Goal: Navigation & Orientation: Understand site structure

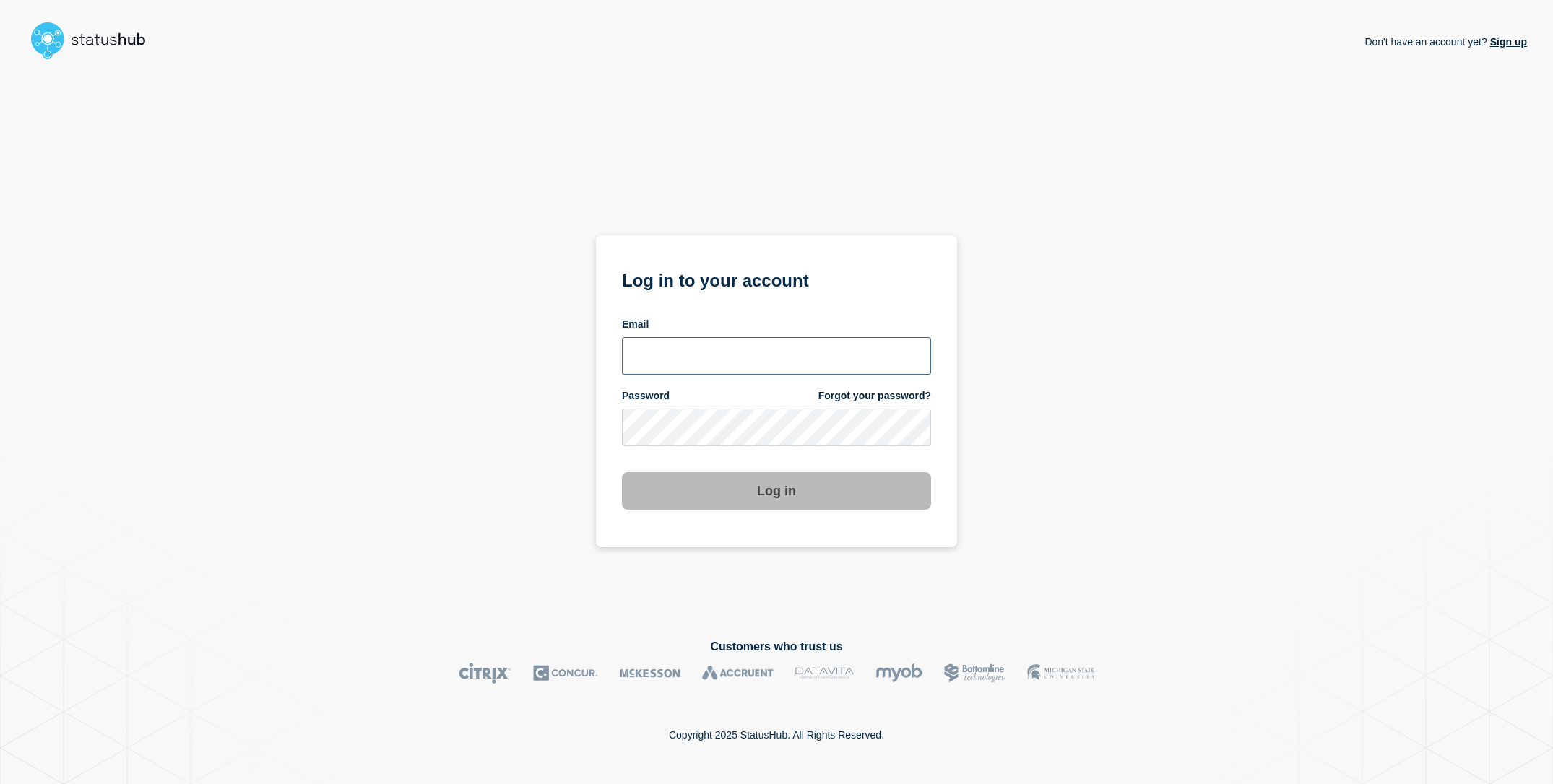
type input "[EMAIL_ADDRESS][DOMAIN_NAME]"
drag, startPoint x: 433, startPoint y: 395, endPoint x: 447, endPoint y: 392, distance: 14.3
click at [442, 392] on div "Don't have an account yet? Sign up Log in to your account Email sderksen@ksu.ed…" at bounding box center [776, 341] width 1500 height 550
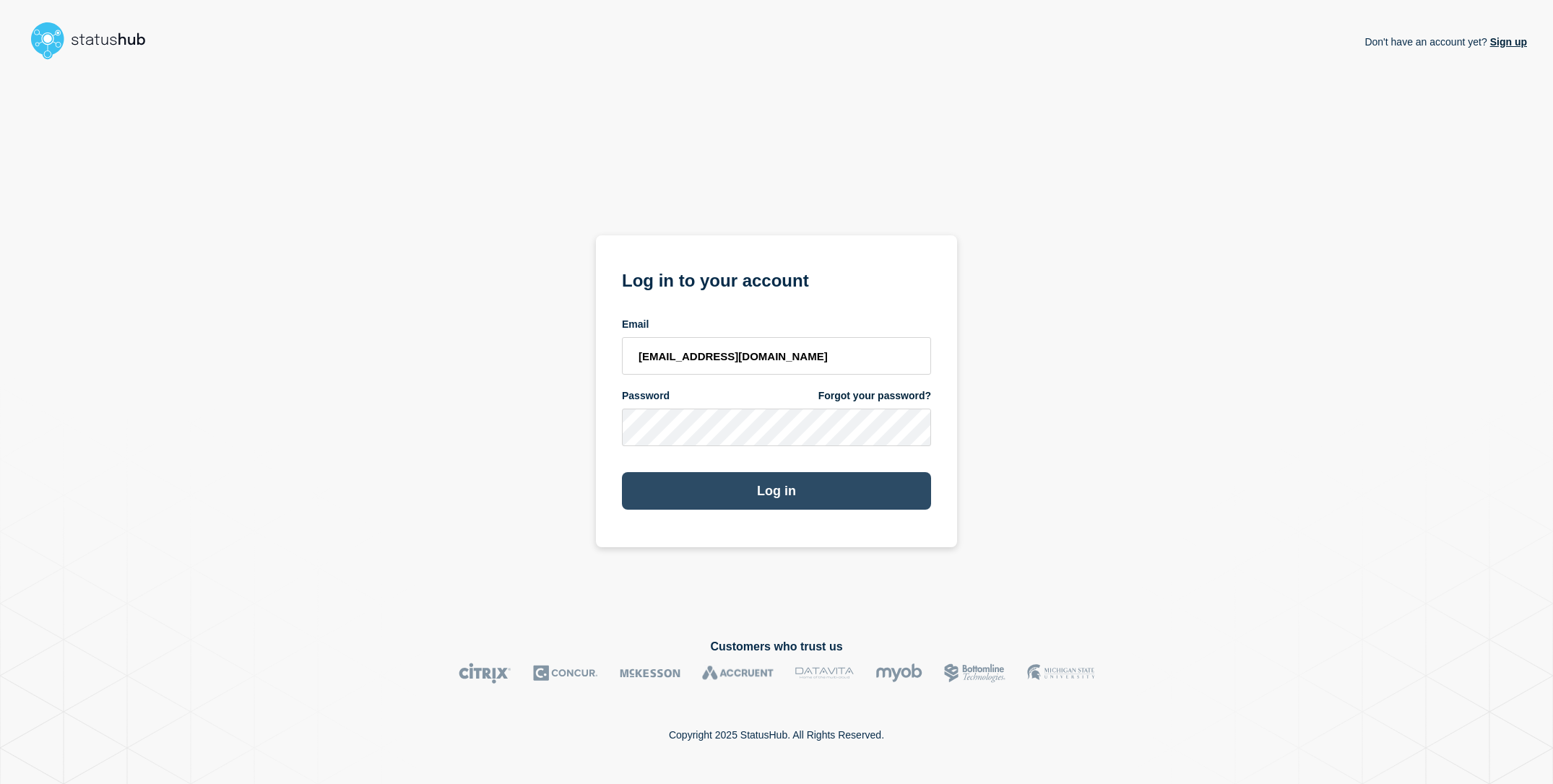
click at [700, 474] on button "Log in" at bounding box center [776, 491] width 309 height 38
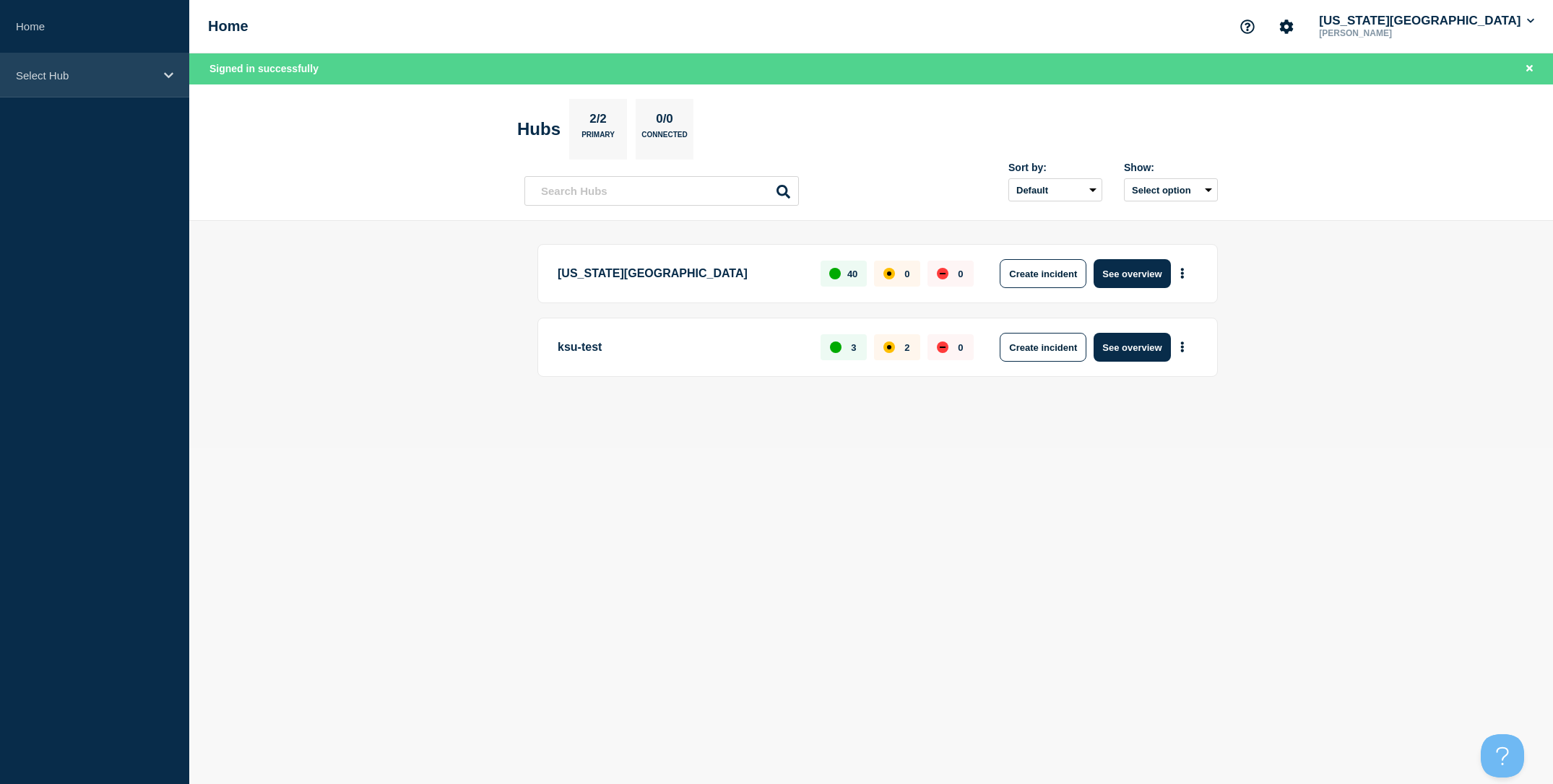
click at [95, 77] on p "Select Hub" at bounding box center [85, 75] width 139 height 12
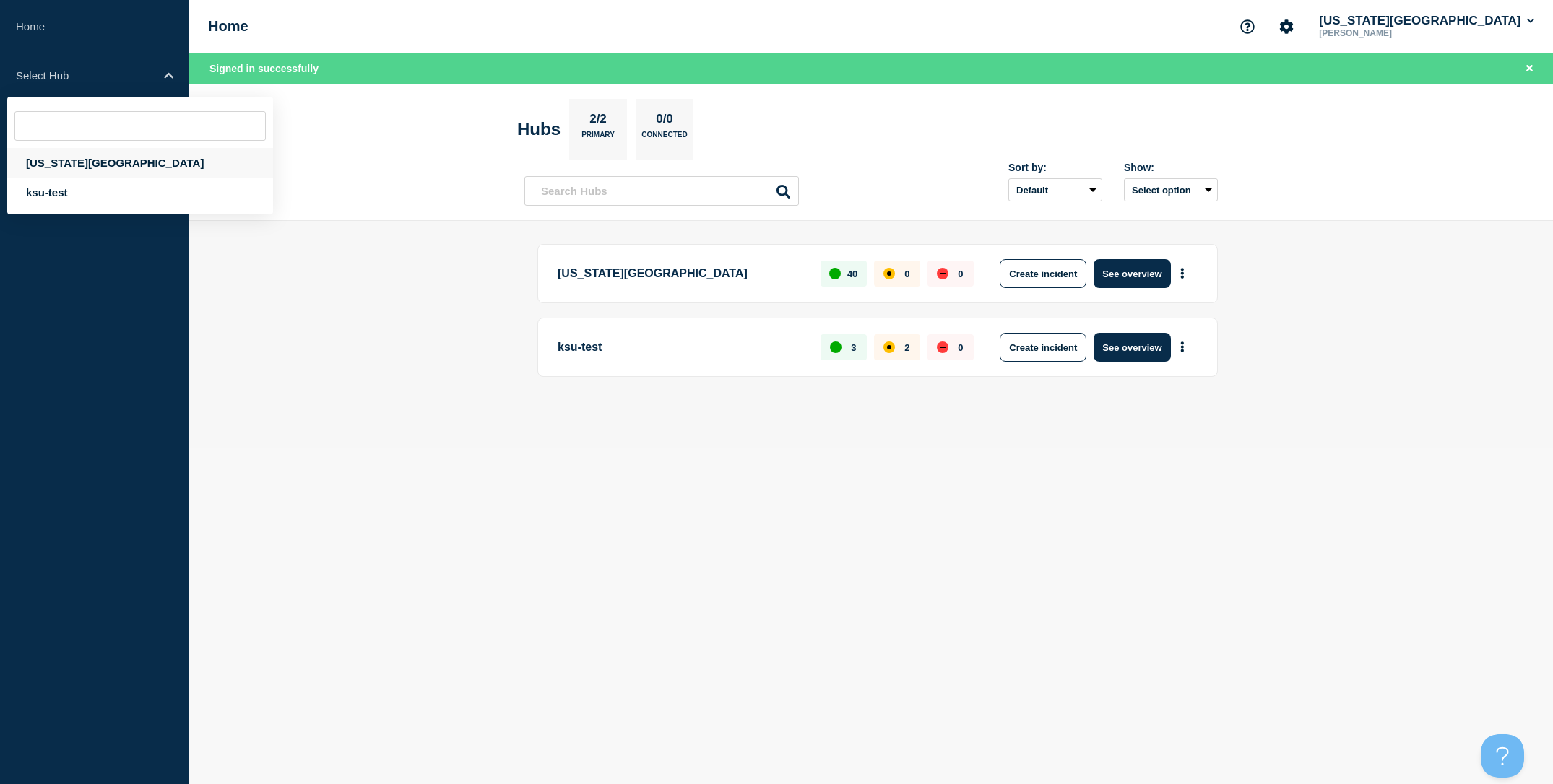
click at [92, 161] on div "[US_STATE][GEOGRAPHIC_DATA]" at bounding box center [140, 163] width 266 height 30
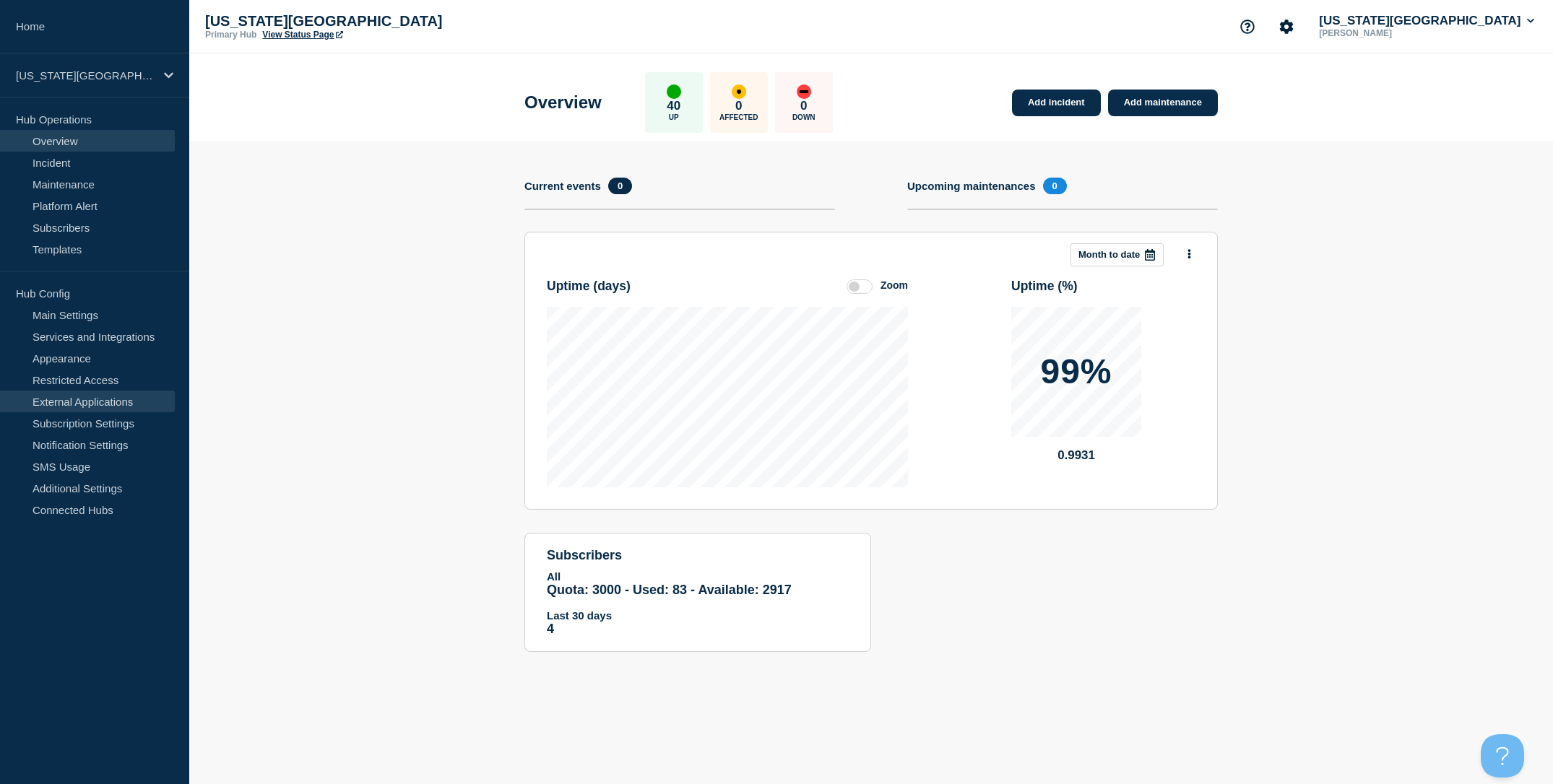
click at [136, 408] on link "External Applications" at bounding box center [87, 401] width 175 height 22
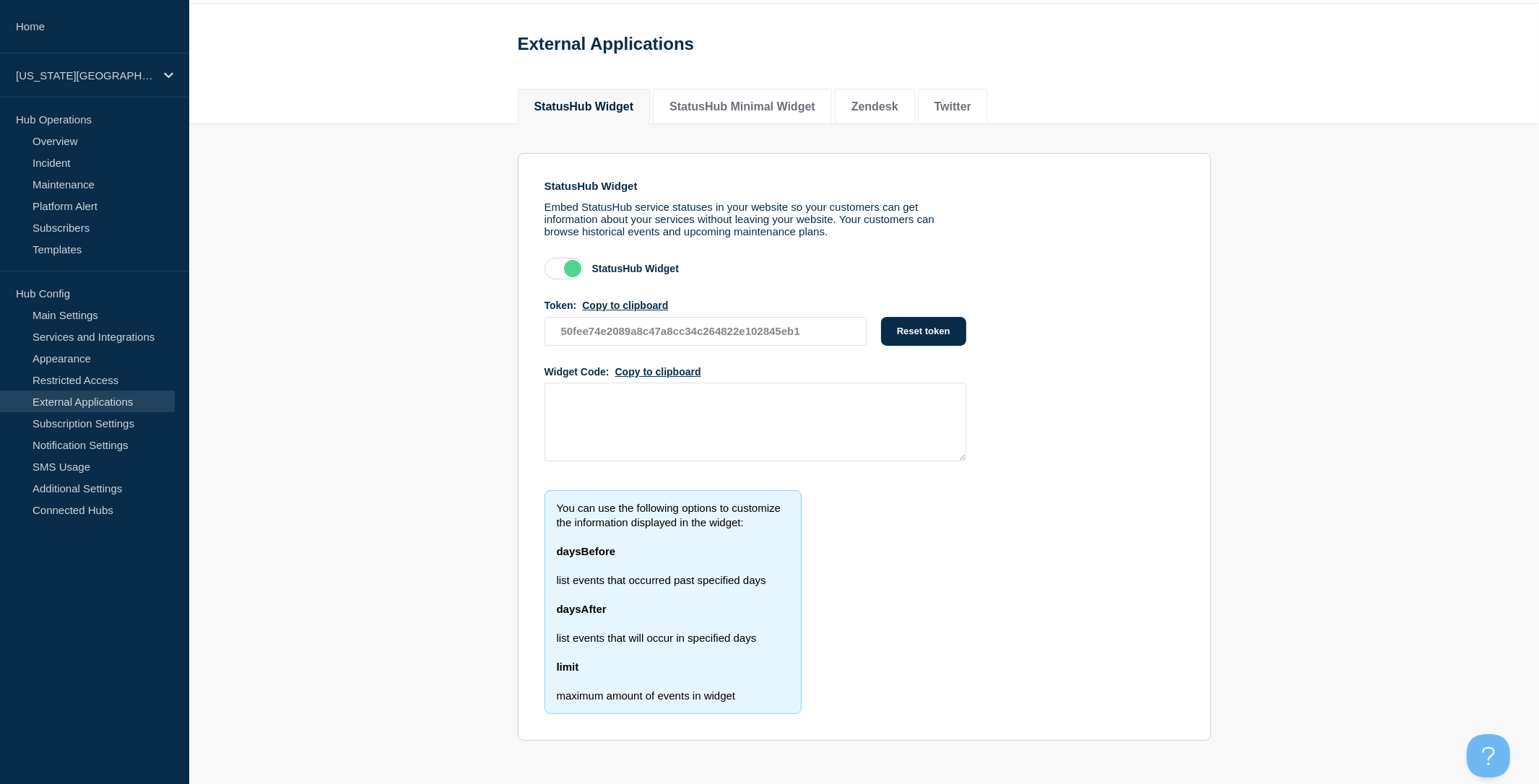
scroll to position [78, 0]
click at [761, 100] on button "StatusHub Minimal Widget" at bounding box center [742, 107] width 146 height 13
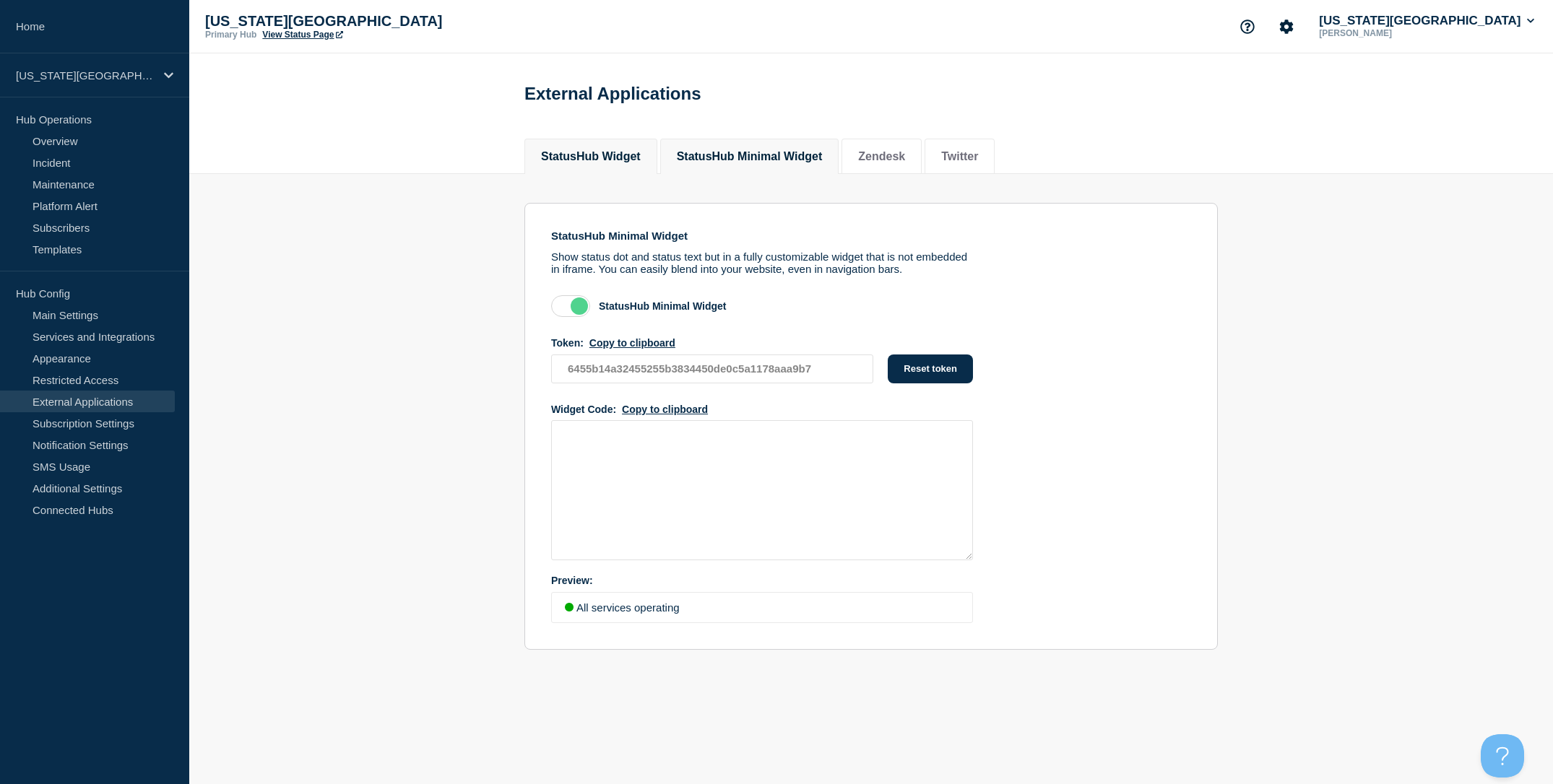
click at [592, 163] on button "StatusHub Widget" at bounding box center [591, 157] width 100 height 13
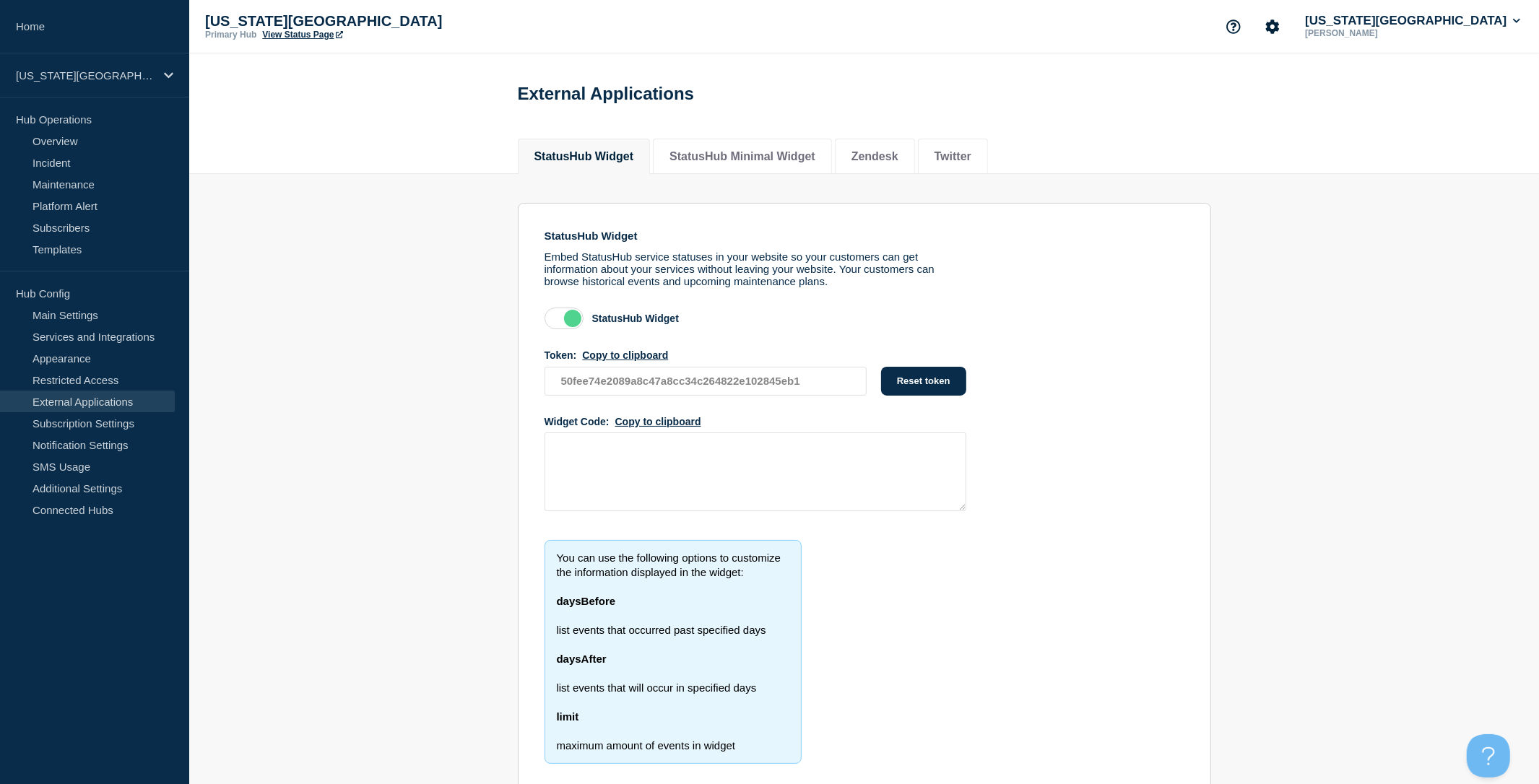
click at [1279, 327] on section "StatusHub Widget Embed StatusHub service statuses in your website so your custo…" at bounding box center [865, 493] width 1350 height 638
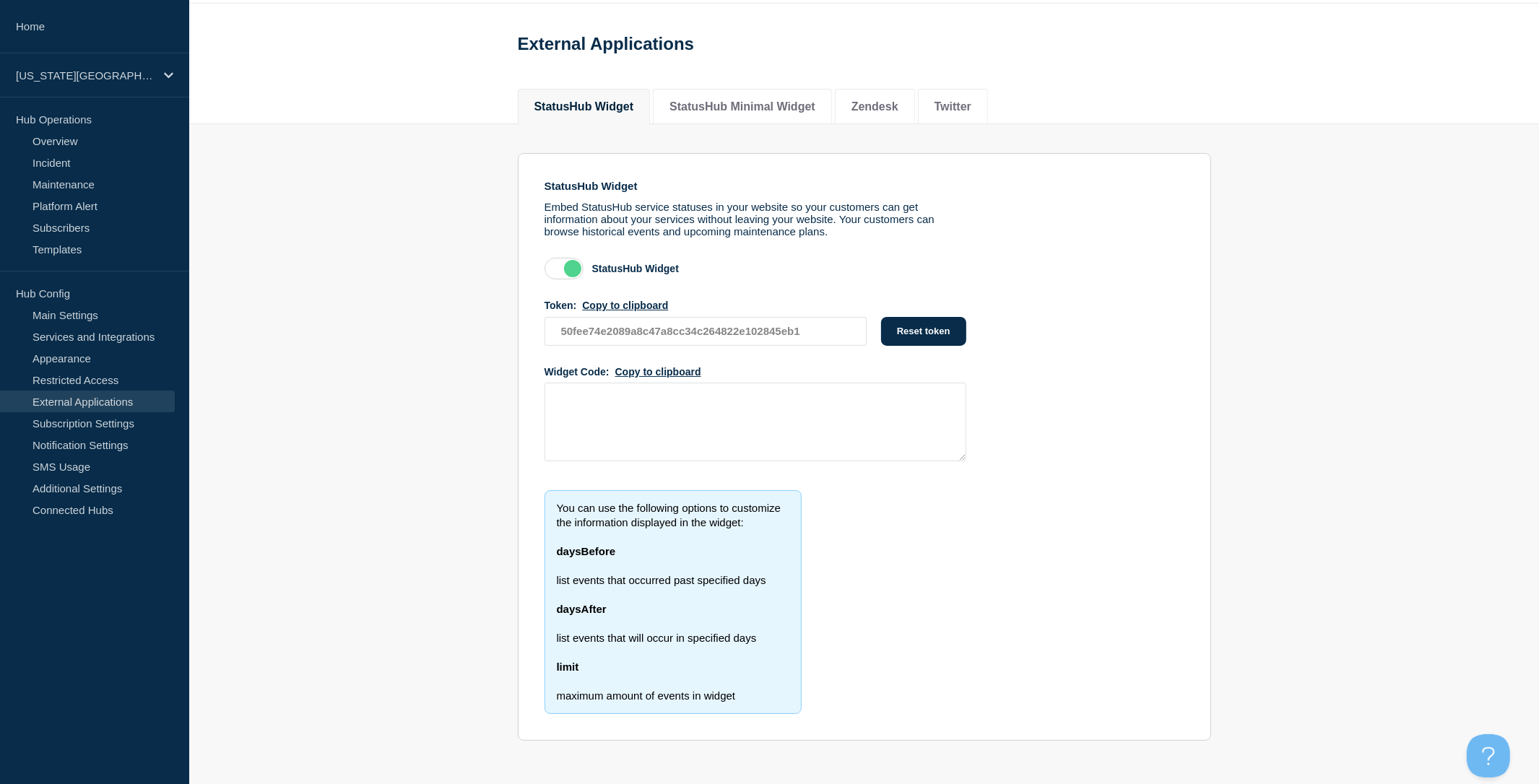
scroll to position [78, 0]
click at [117, 424] on link "Subscription Settings" at bounding box center [87, 423] width 175 height 22
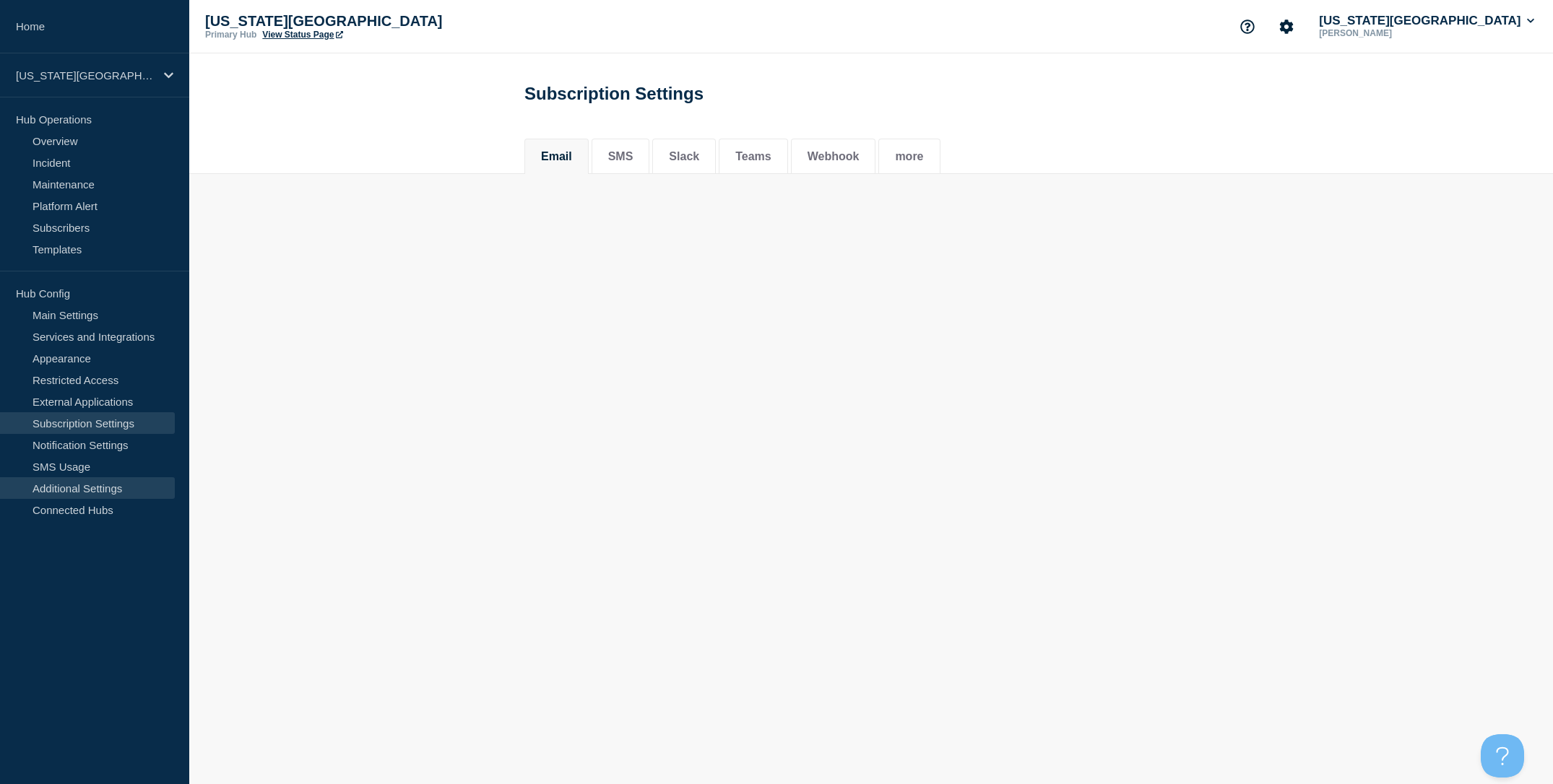
click at [113, 480] on link "Additional Settings" at bounding box center [87, 487] width 175 height 22
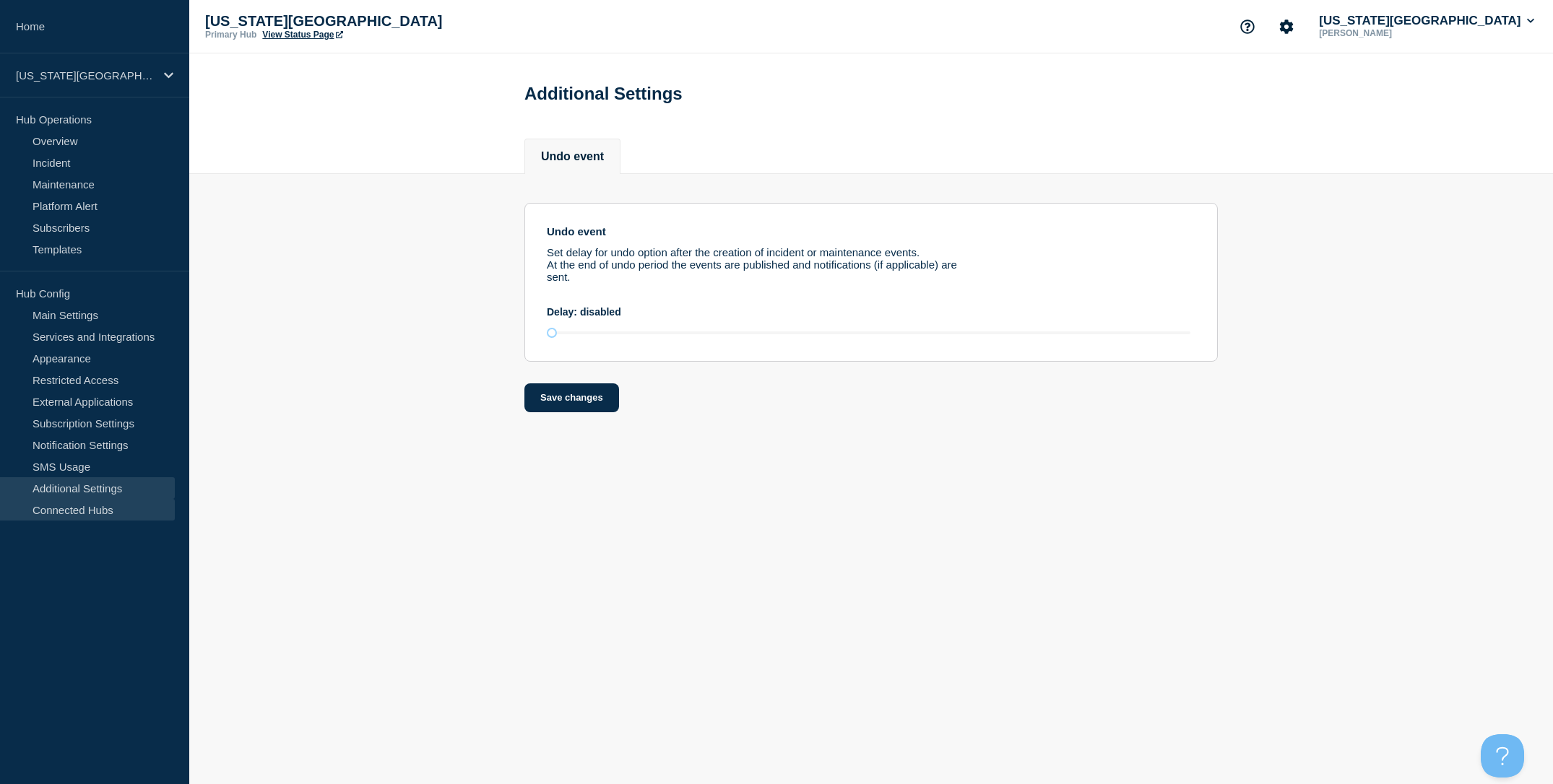
click at [96, 513] on link "Connected Hubs" at bounding box center [87, 509] width 175 height 22
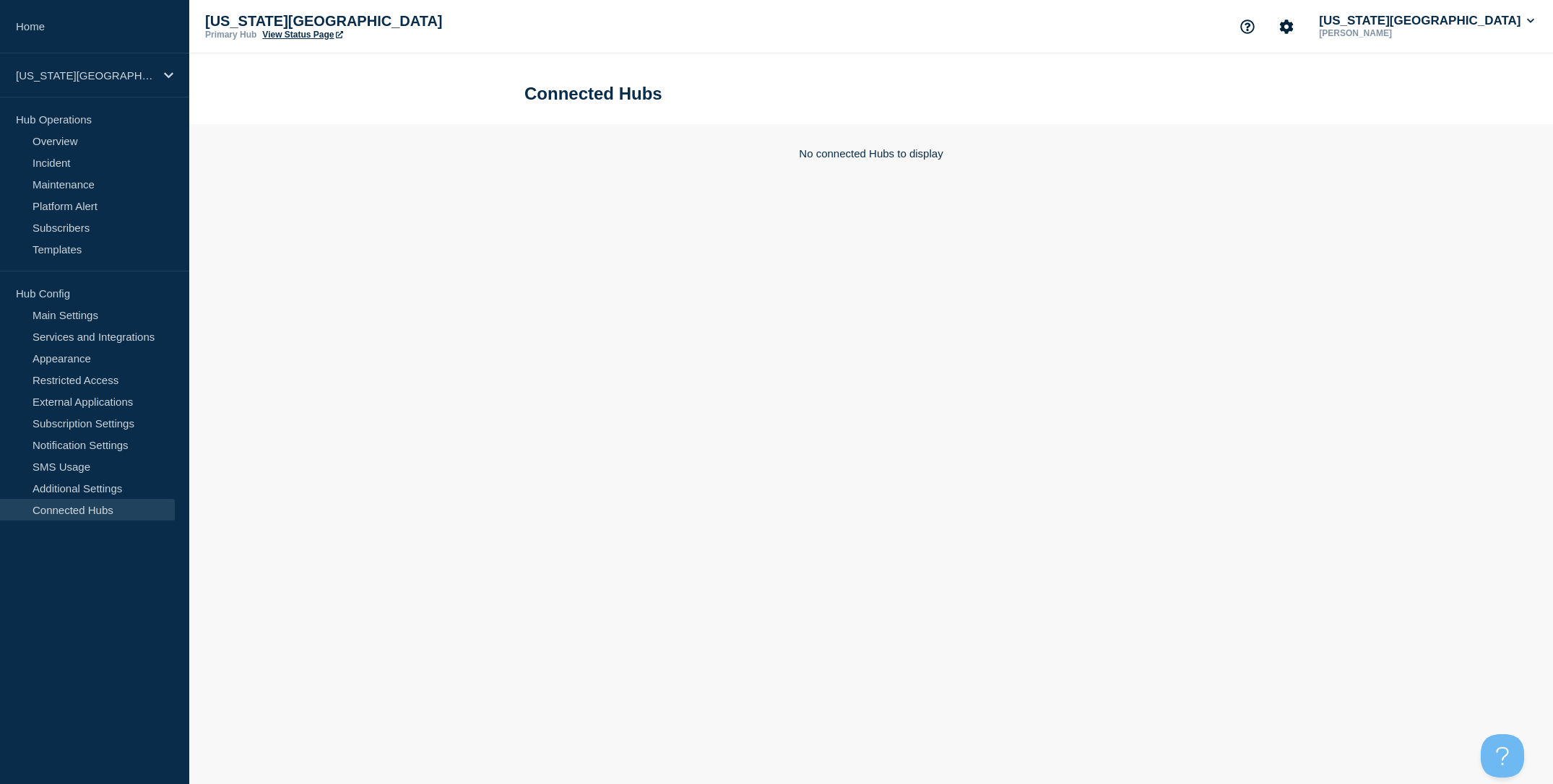
click at [619, 100] on h1 "Connected Hubs" at bounding box center [592, 94] width 138 height 21
drag, startPoint x: 667, startPoint y: 97, endPoint x: 492, endPoint y: 98, distance: 175.0
click at [492, 98] on header "Connected Hubs" at bounding box center [871, 88] width 1363 height 70
click at [120, 304] on link "Main Settings" at bounding box center [87, 315] width 175 height 22
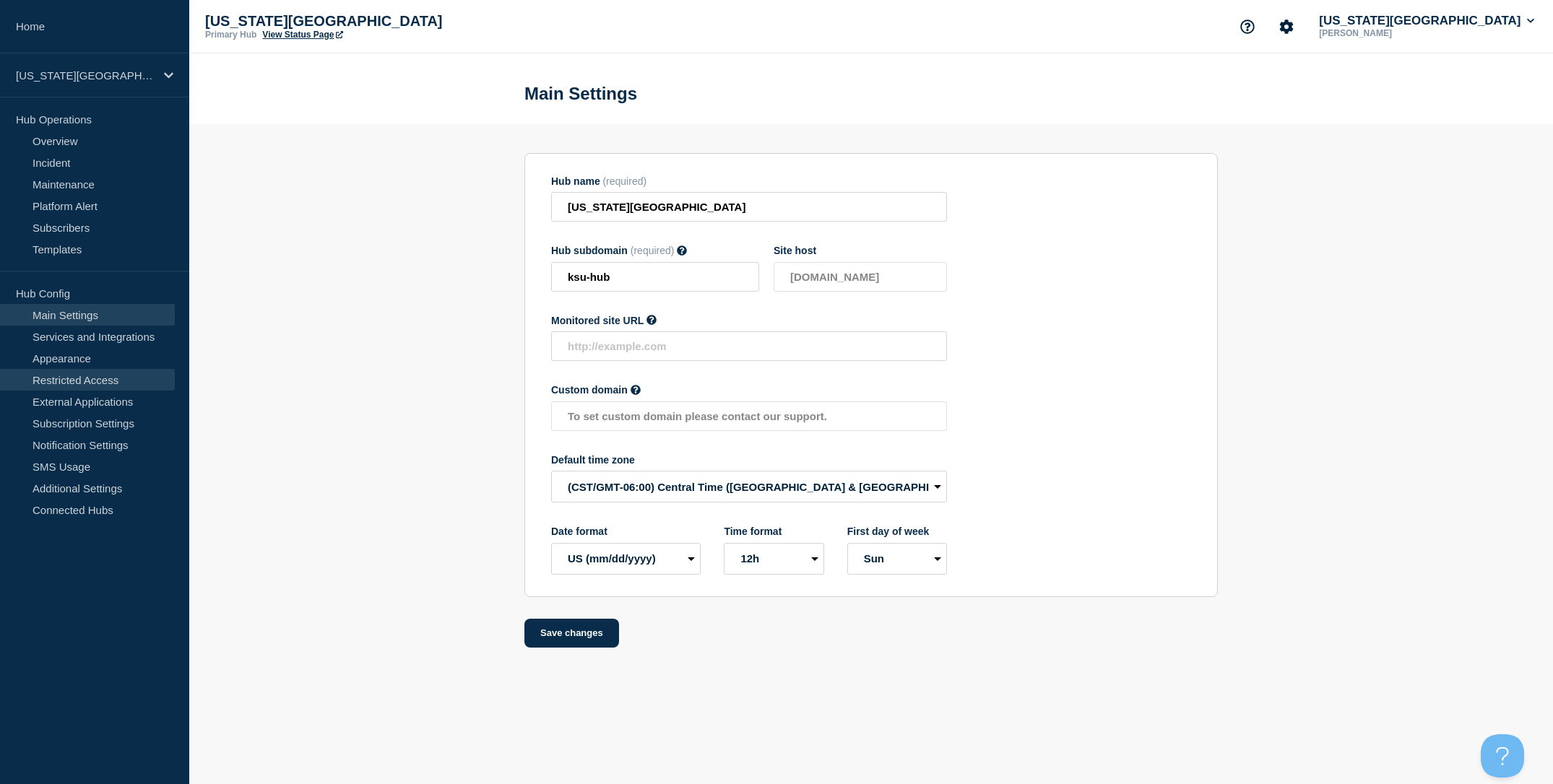
click at [126, 380] on link "Restricted Access" at bounding box center [87, 379] width 175 height 22
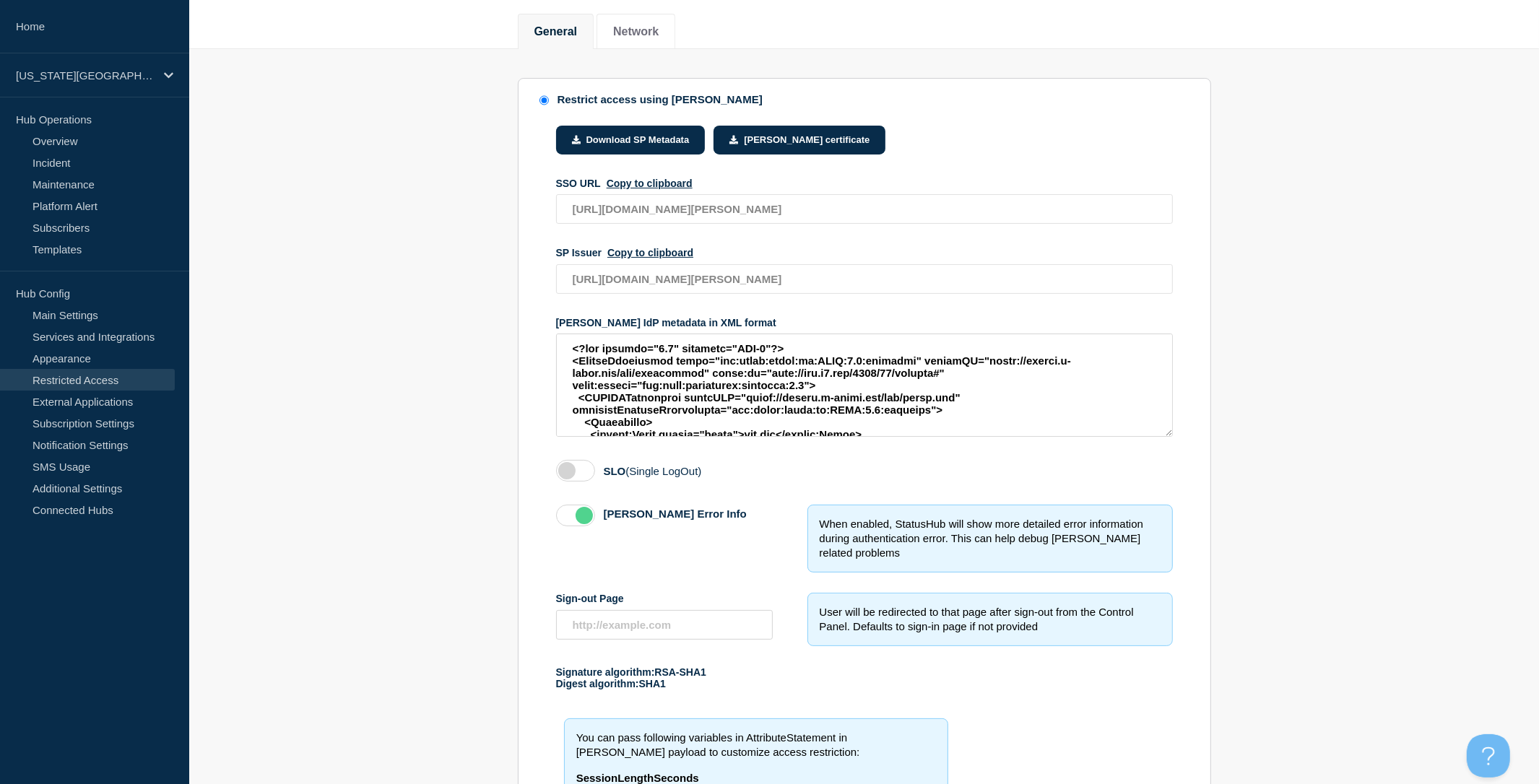
scroll to position [115, 0]
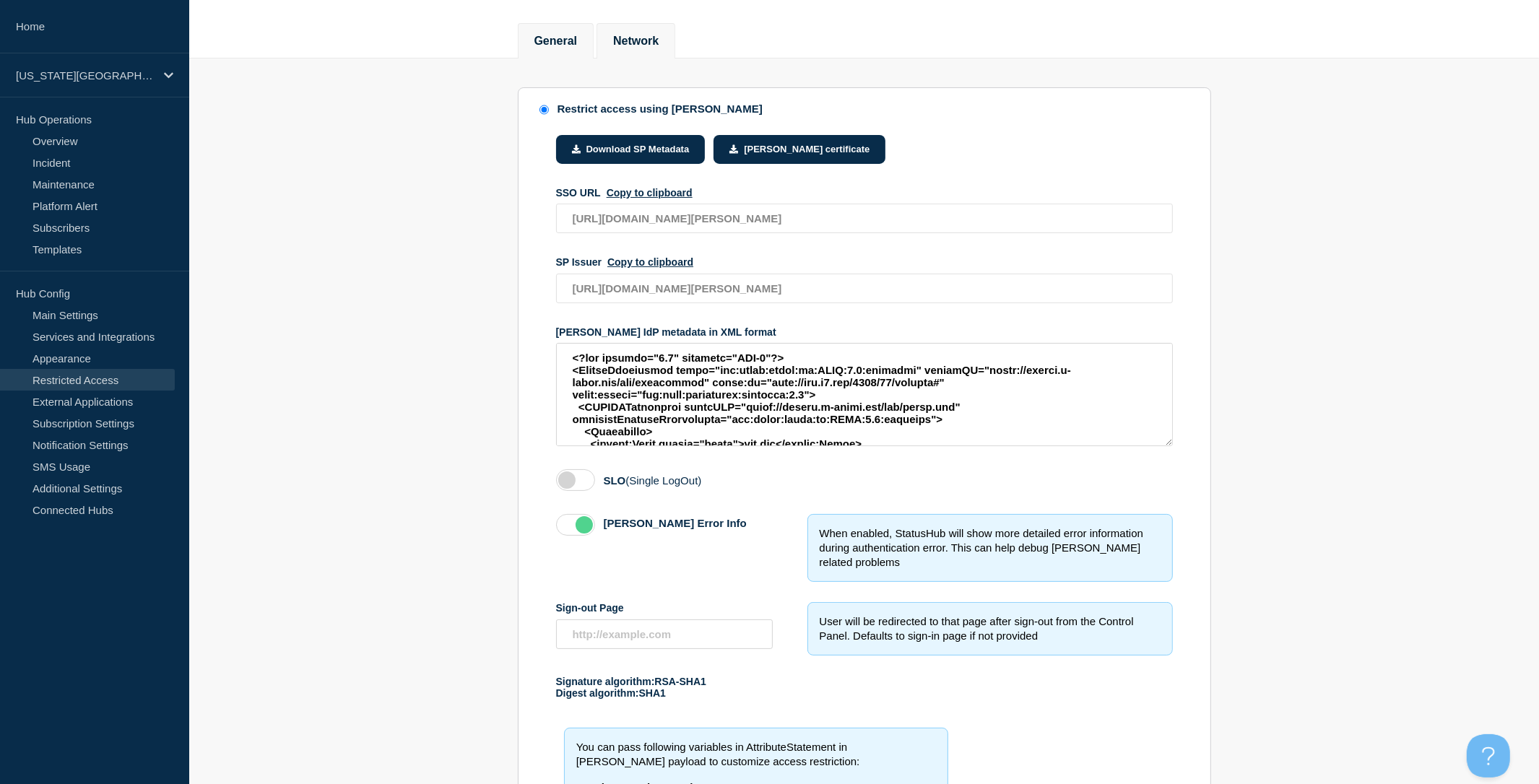
click at [628, 29] on li "Network" at bounding box center [636, 41] width 79 height 36
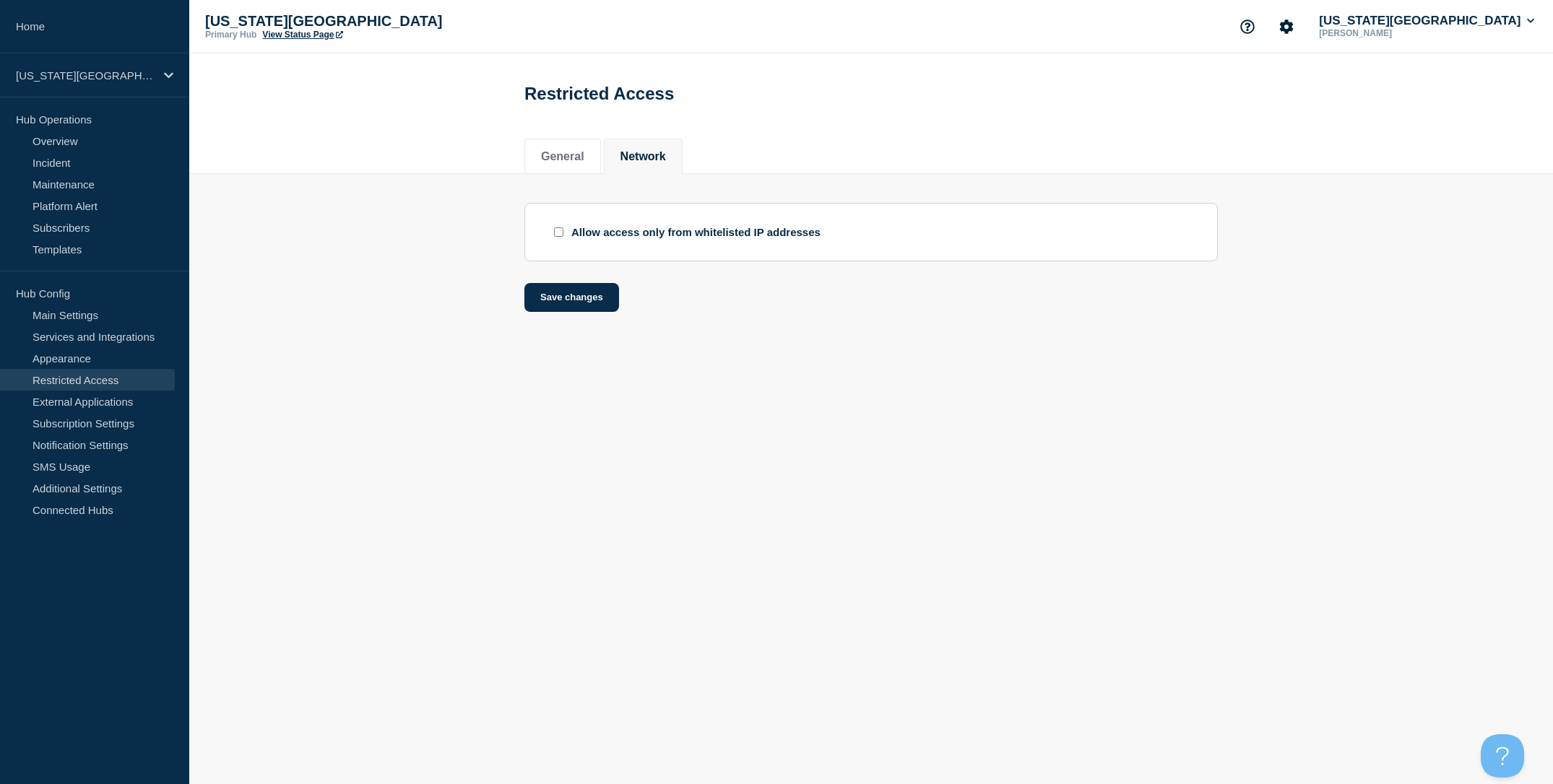
click at [430, 160] on div "General Network" at bounding box center [871, 148] width 1363 height 50
click at [100, 143] on link "Overview" at bounding box center [87, 140] width 175 height 22
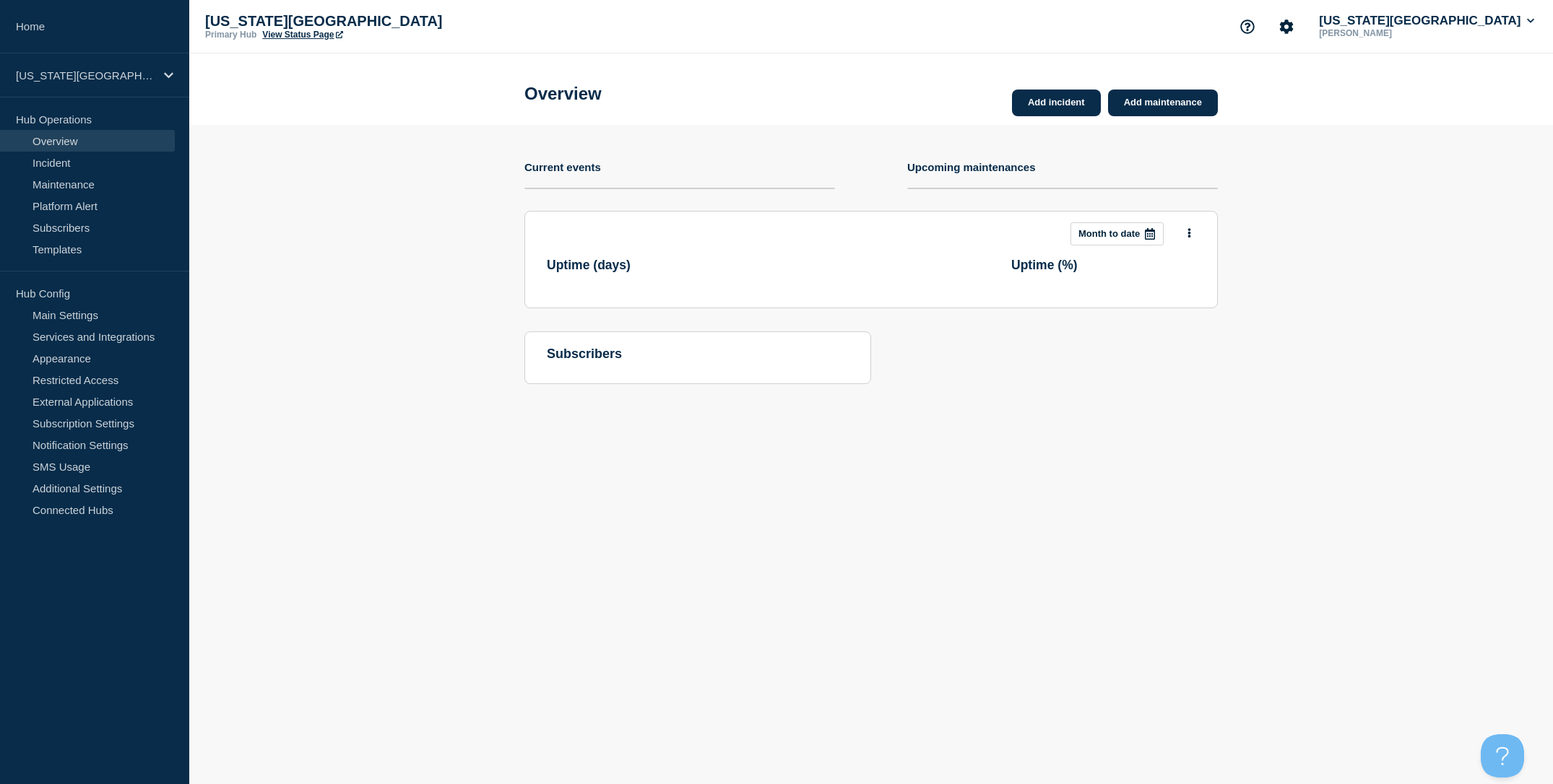
click at [428, 157] on section "Add incident Add maintenance Current events Upcoming maintenances This month Mo…" at bounding box center [871, 265] width 1363 height 281
